Goal: Transaction & Acquisition: Book appointment/travel/reservation

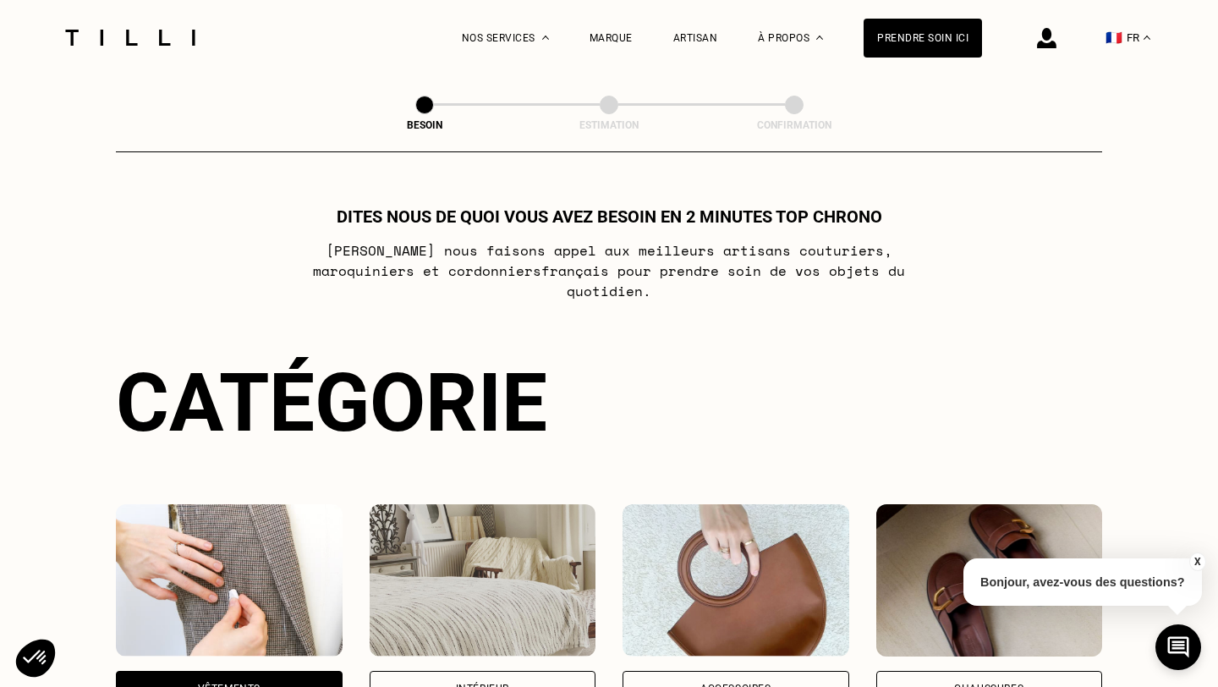
scroll to position [550, 0]
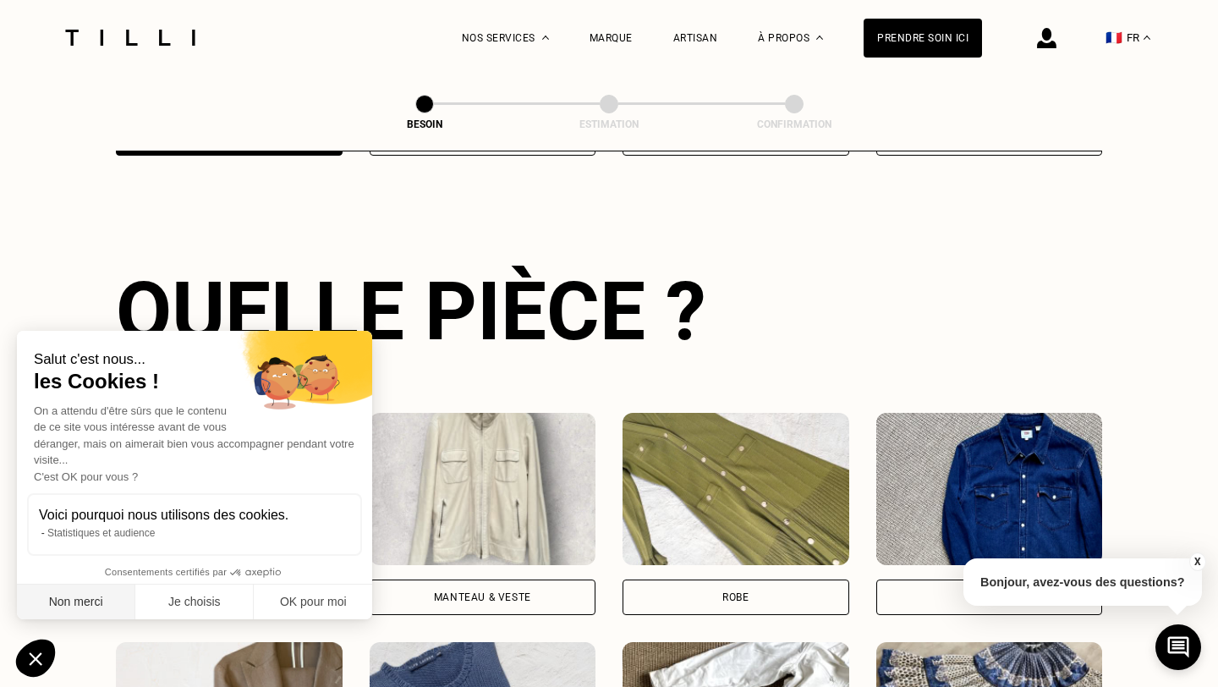
click at [85, 603] on button "Non merci" at bounding box center [76, 602] width 118 height 36
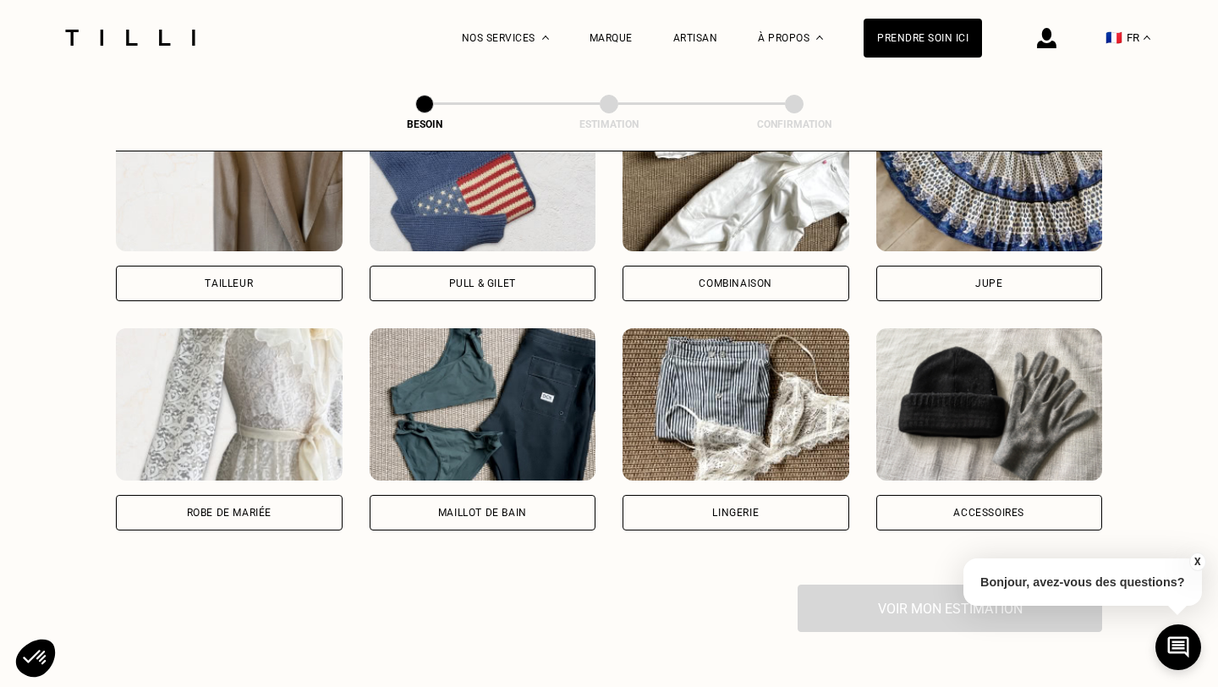
scroll to position [1102, 0]
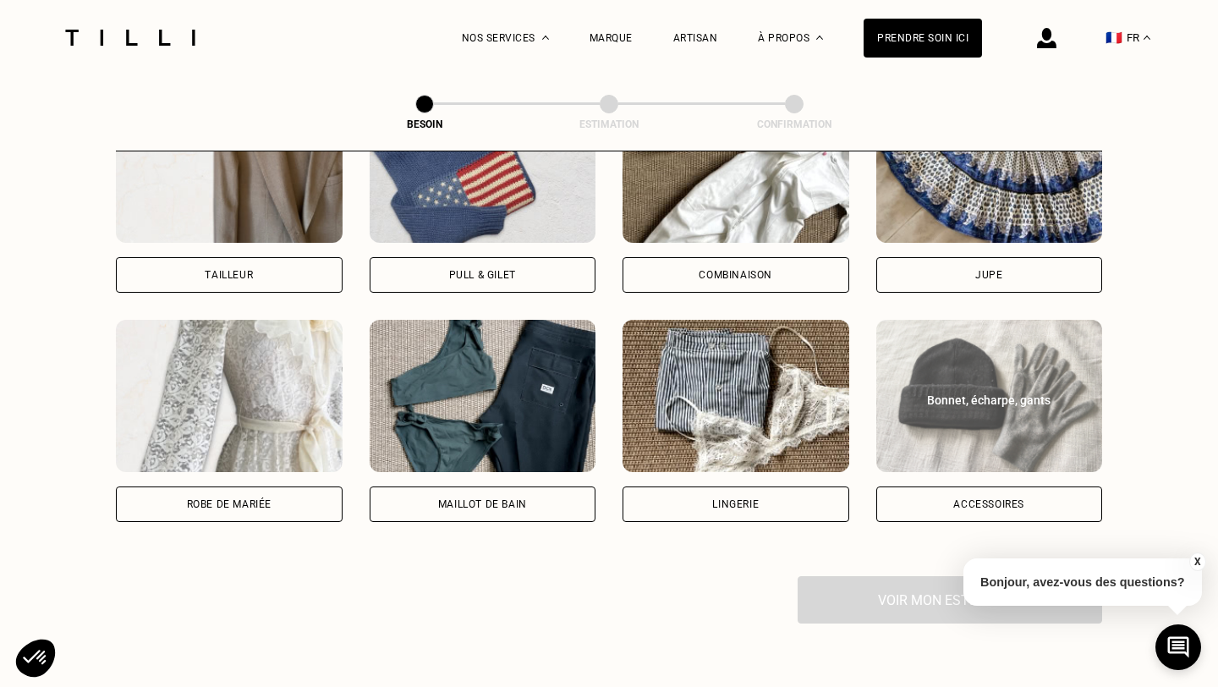
click at [991, 391] on div "Bonnet, écharpe, gants" at bounding box center [989, 399] width 189 height 17
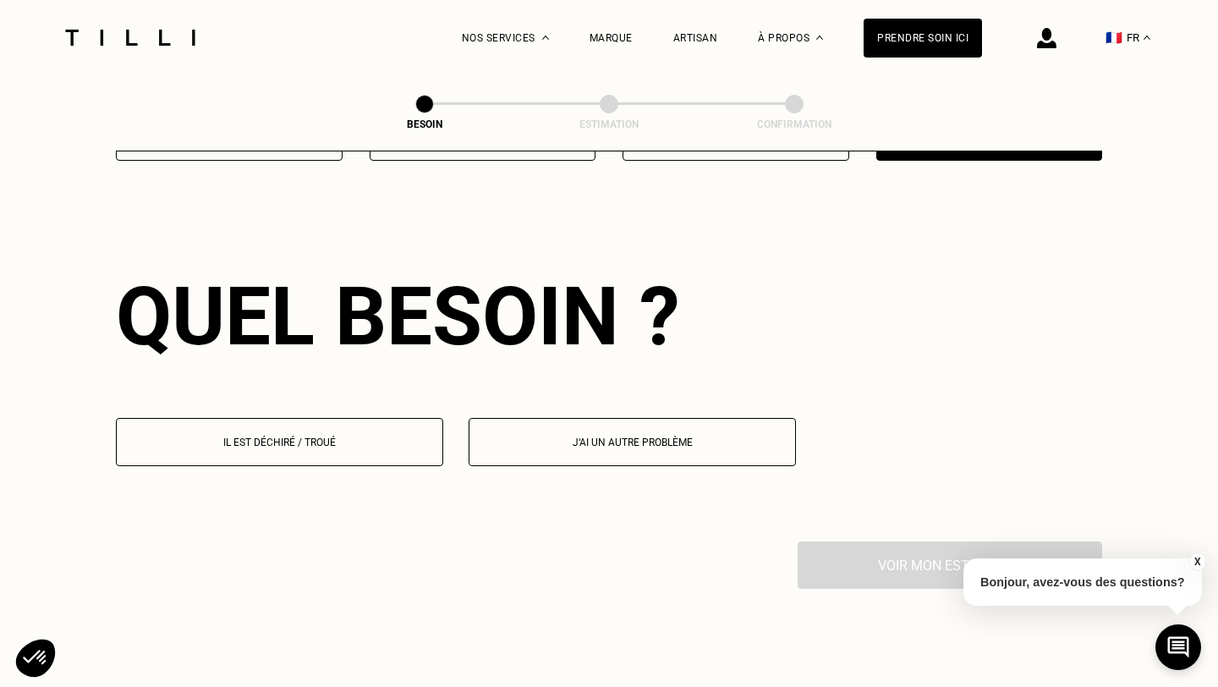
scroll to position [1468, 0]
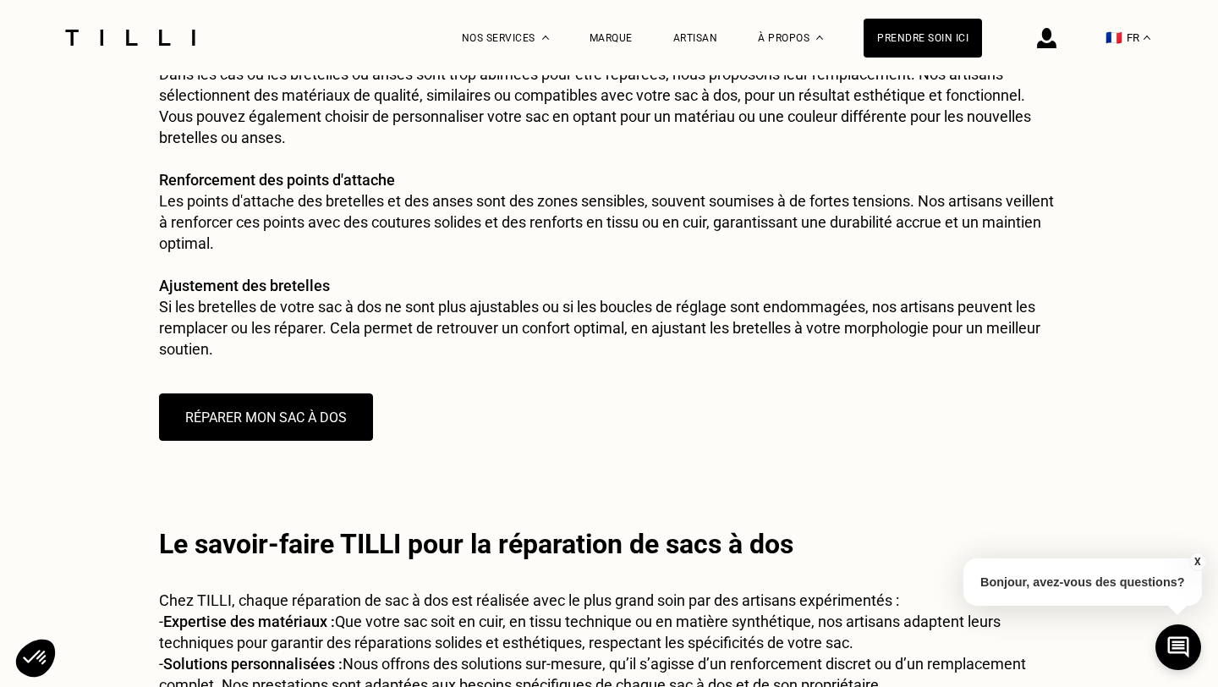
scroll to position [1489, 0]
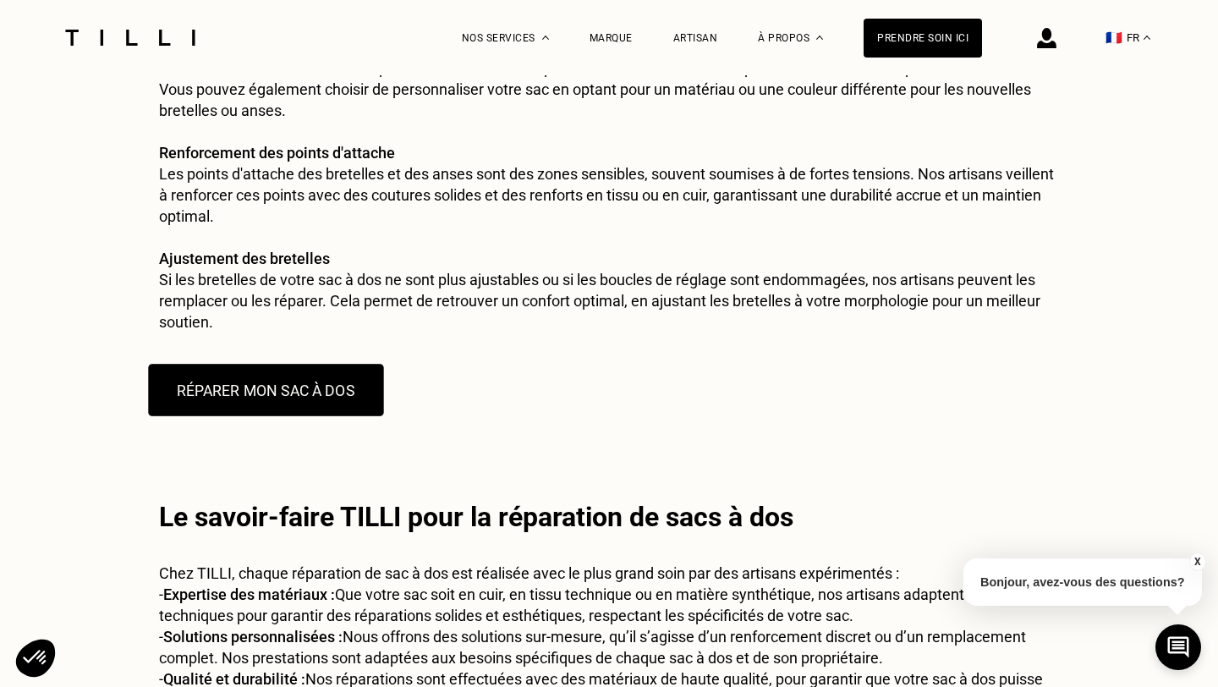
click at [335, 416] on button "RÉPARER MON SAC À DOS" at bounding box center [265, 390] width 235 height 52
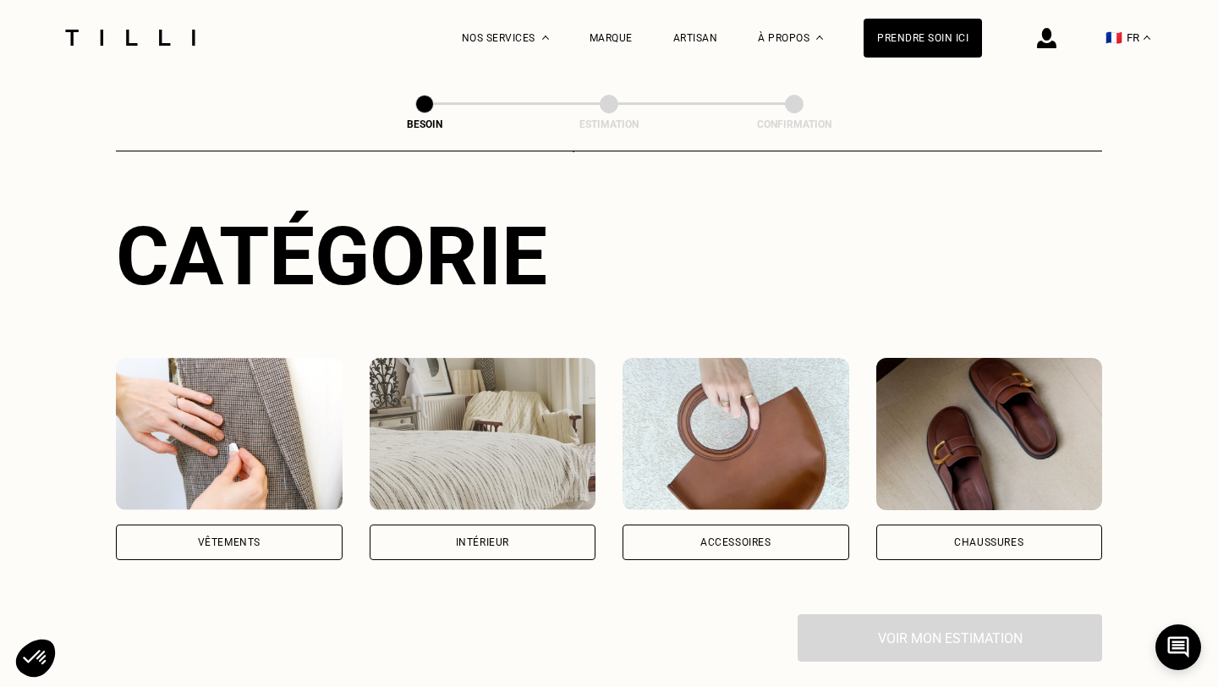
scroll to position [149, 0]
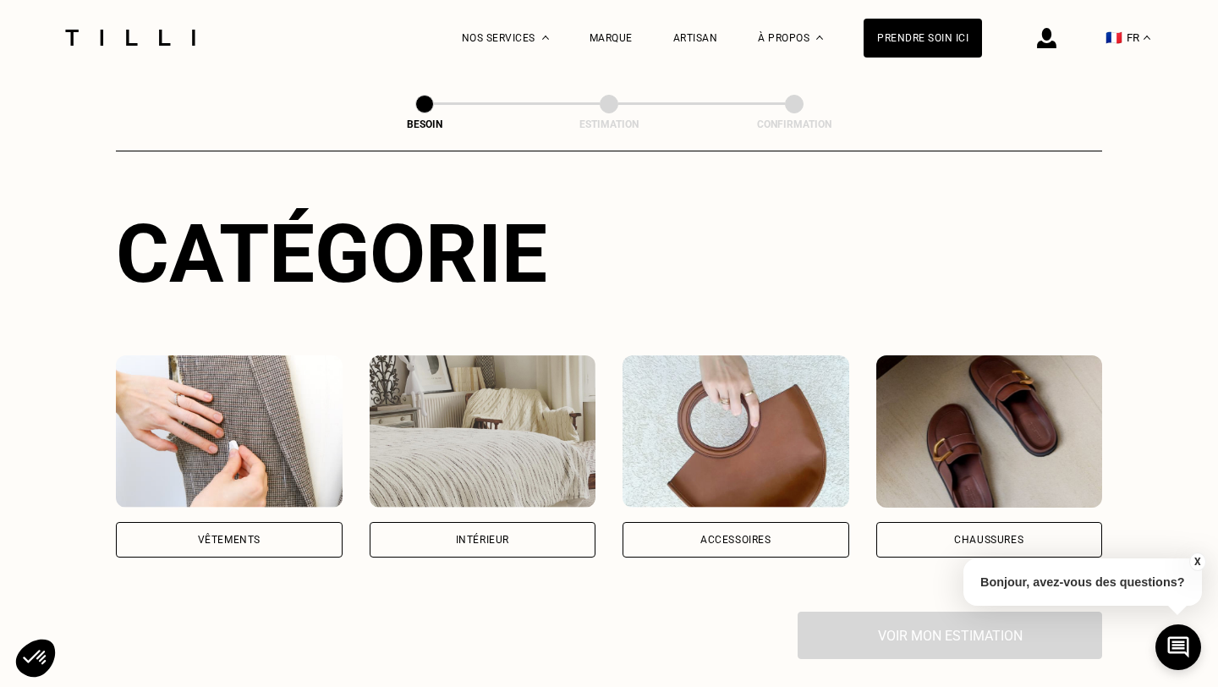
click at [767, 440] on img at bounding box center [735, 431] width 227 height 152
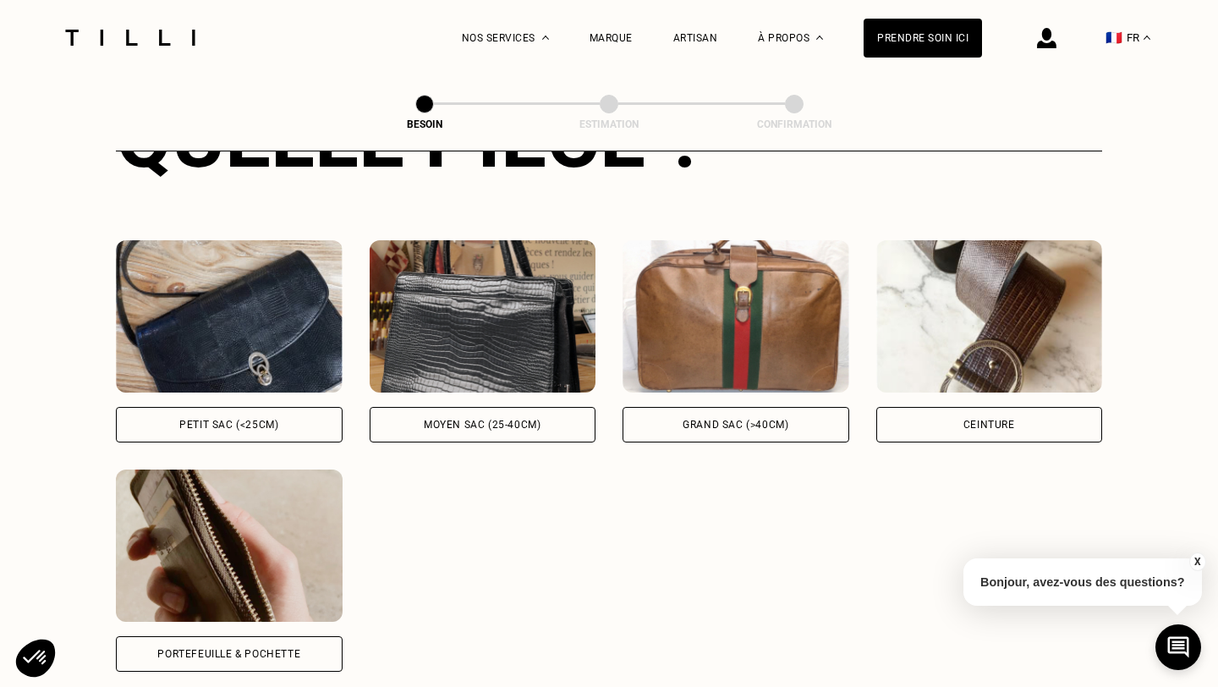
scroll to position [725, 0]
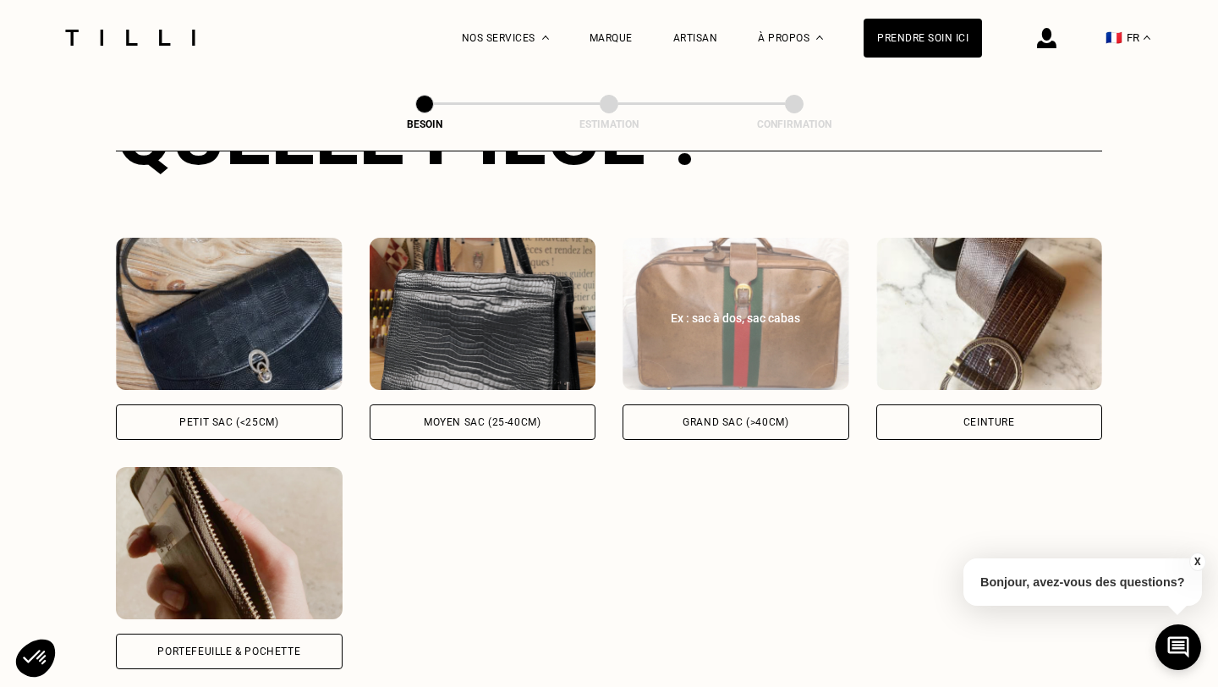
click at [771, 311] on img at bounding box center [735, 314] width 227 height 152
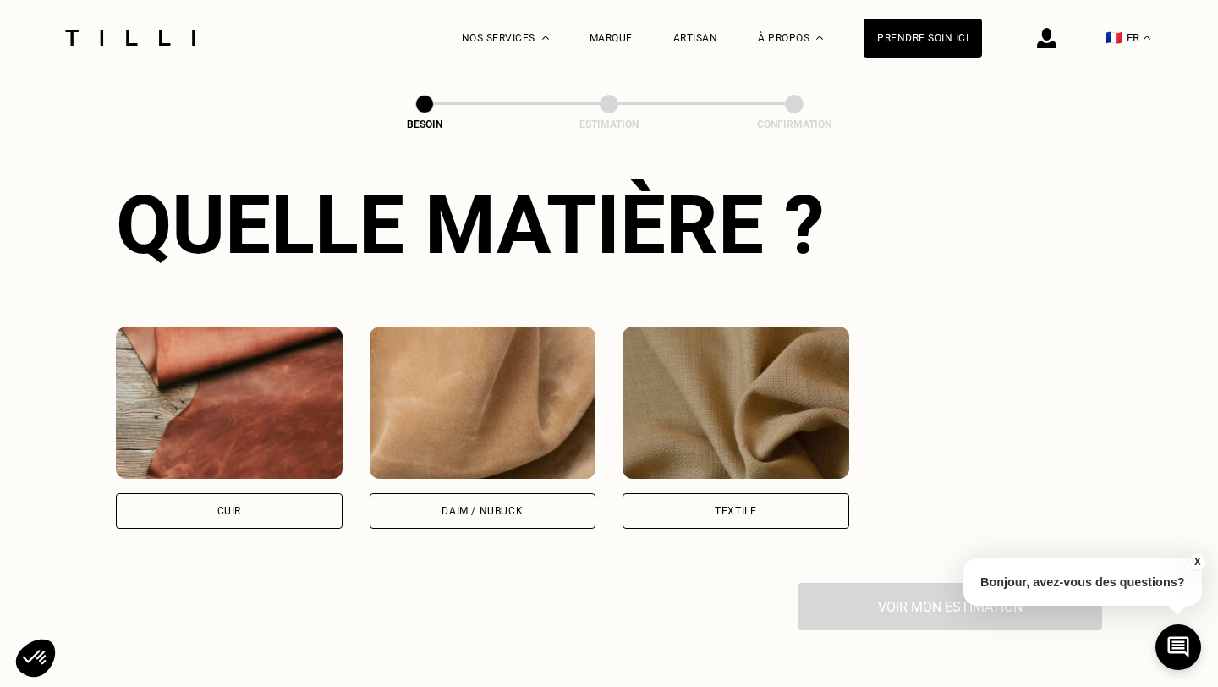
scroll to position [1335, 0]
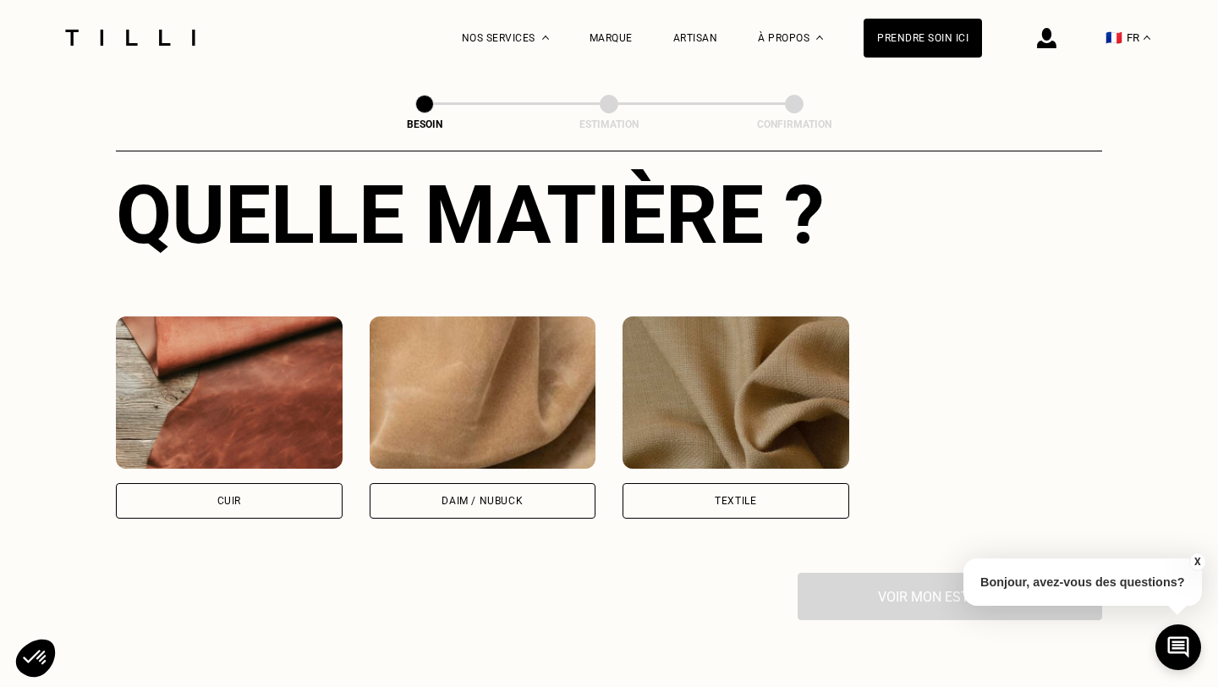
click at [758, 375] on img at bounding box center [735, 392] width 227 height 152
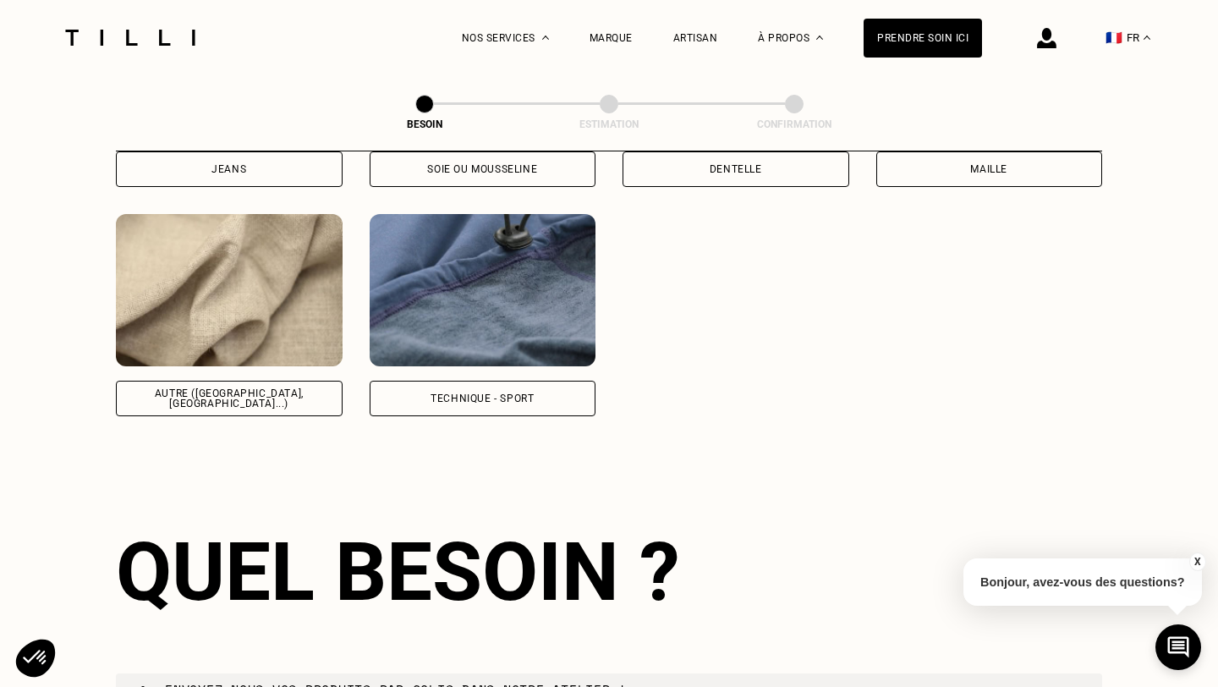
scroll to position [2149, 0]
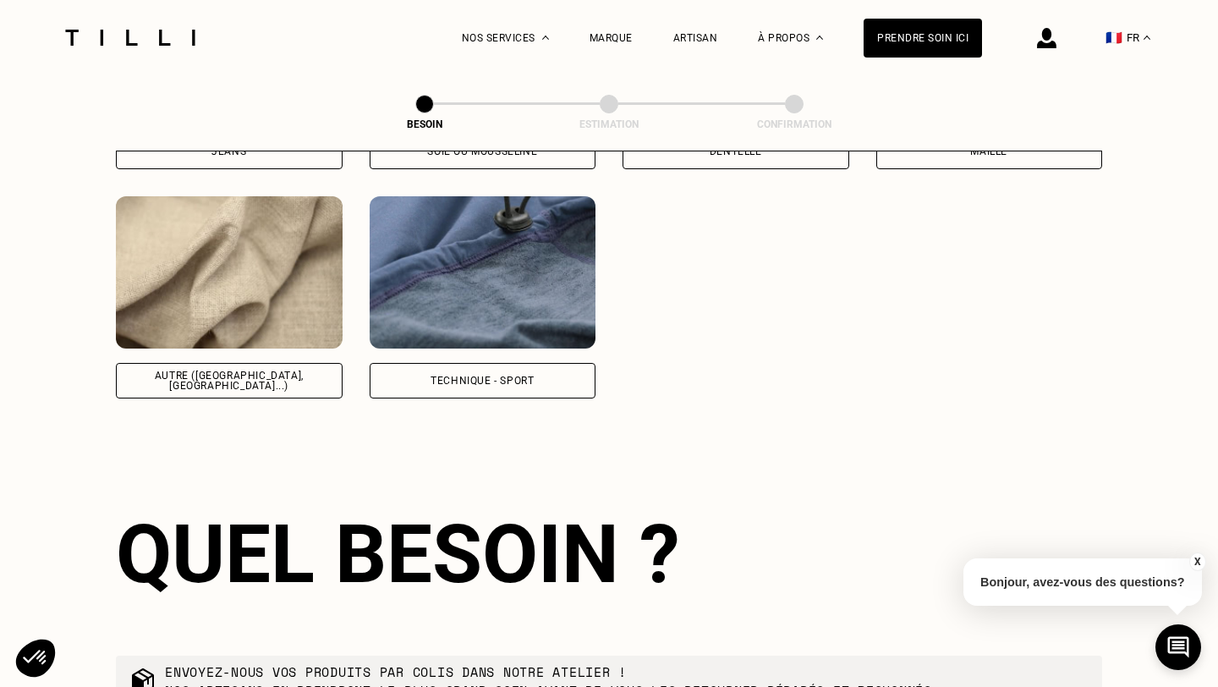
click at [516, 298] on img at bounding box center [482, 272] width 227 height 152
select select "FR"
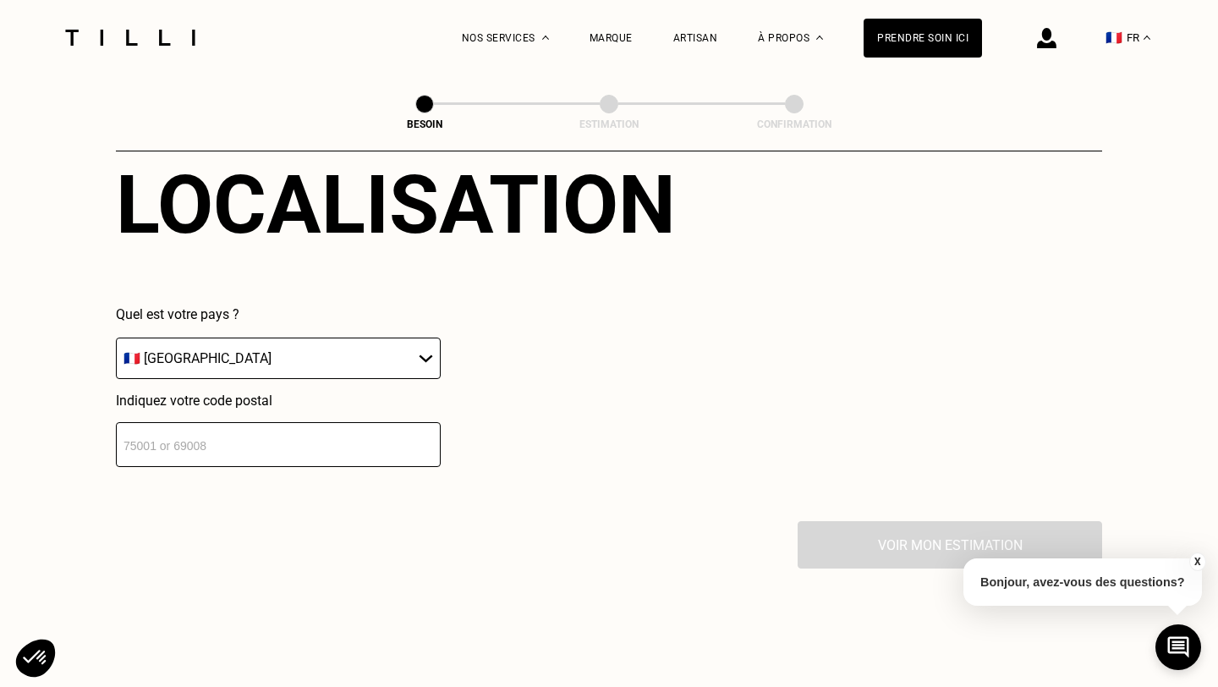
scroll to position [2504, 0]
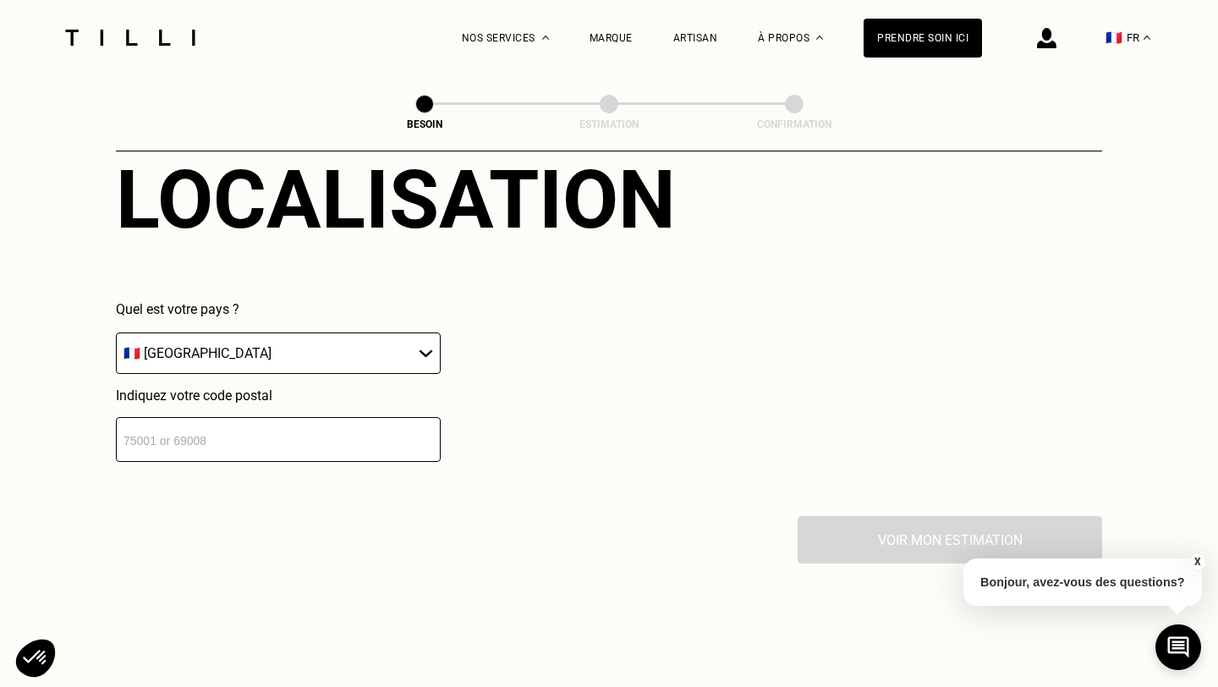
click at [370, 417] on input "number" at bounding box center [278, 439] width 325 height 45
type input "44200"
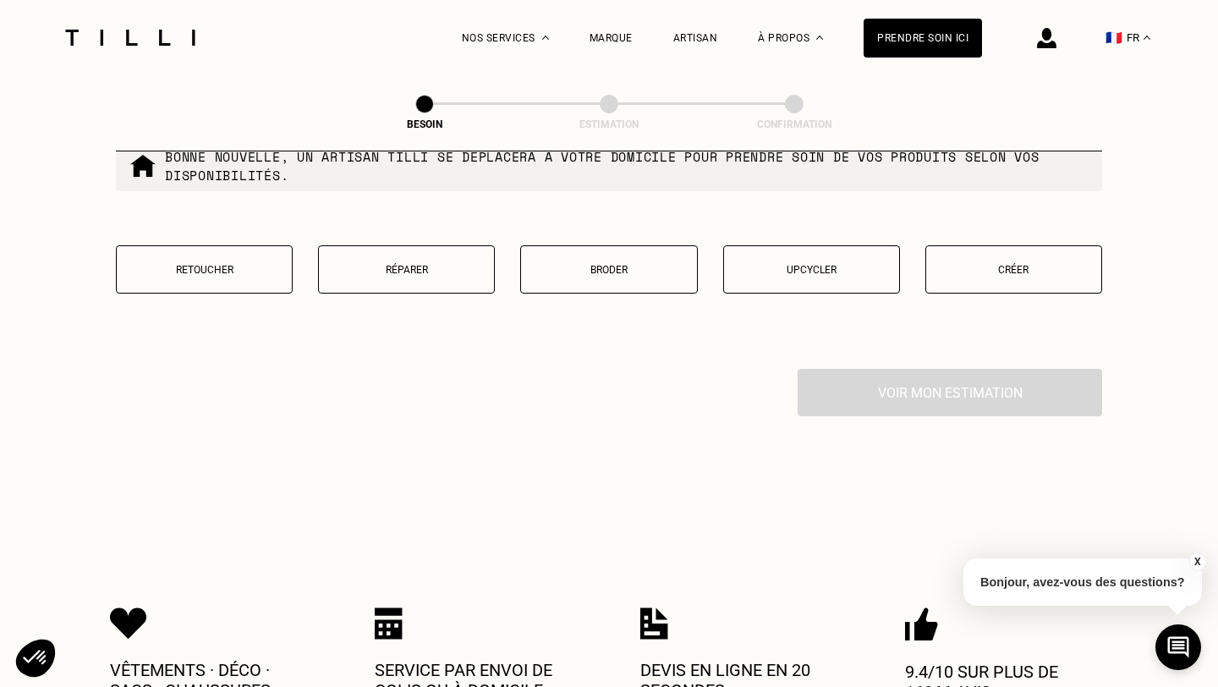
scroll to position [3084, 0]
click at [445, 260] on button "Réparer" at bounding box center [406, 268] width 177 height 48
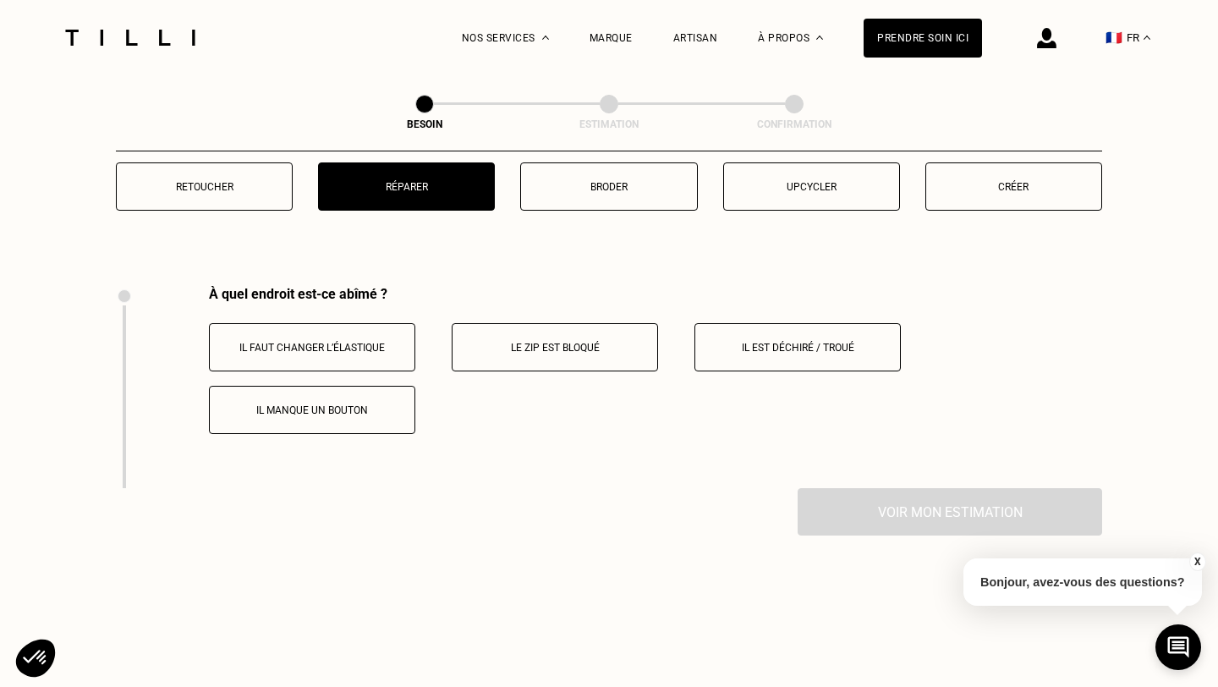
scroll to position [3241, 0]
